Goal: Task Accomplishment & Management: Use online tool/utility

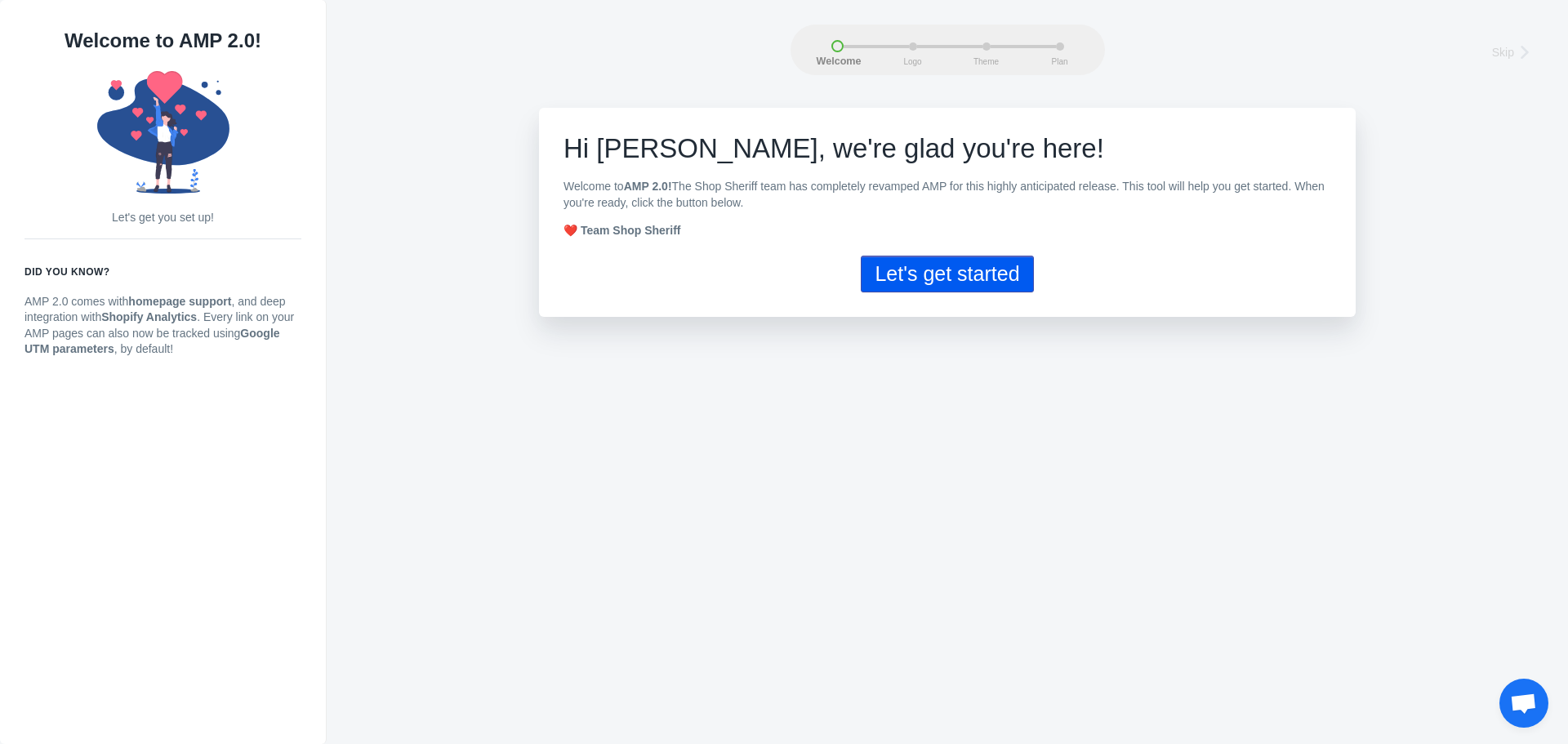
click at [964, 281] on button "Let's get started" at bounding box center [946, 274] width 173 height 37
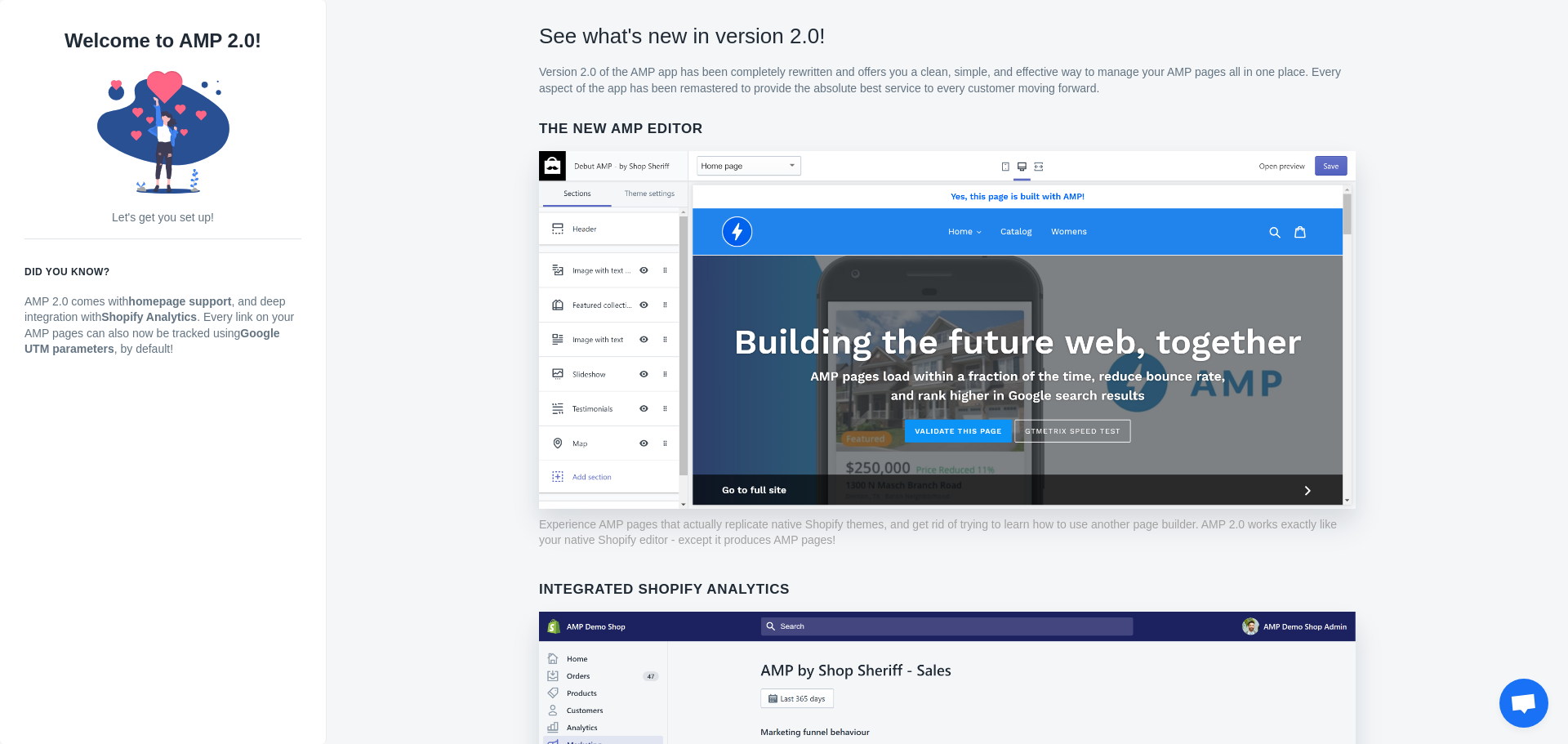
scroll to position [43, 0]
